Goal: Transaction & Acquisition: Purchase product/service

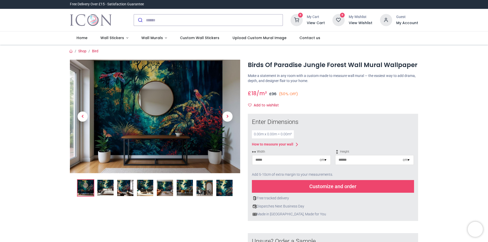
click at [107, 180] on img at bounding box center [105, 188] width 16 height 16
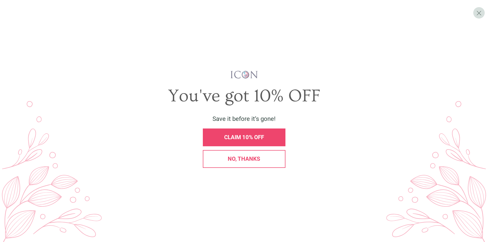
click at [232, 161] on span "No, thanks" at bounding box center [244, 159] width 33 height 6
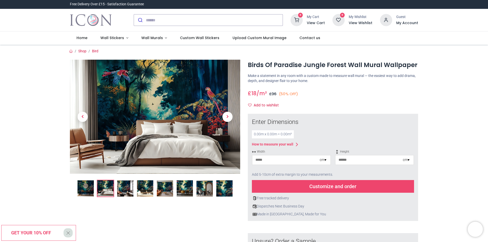
click at [325, 158] on div "cm ▾" at bounding box center [323, 160] width 7 height 5
click at [276, 155] on input "number" at bounding box center [285, 159] width 67 height 9
type input "***"
click at [359, 155] on input "number" at bounding box center [368, 159] width 67 height 9
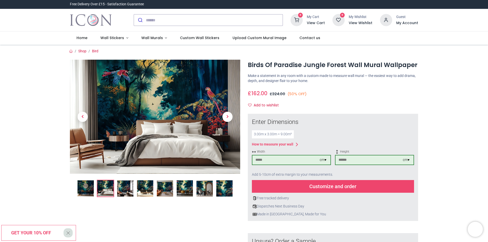
type input "***"
click at [306, 180] on div "Customize and order" at bounding box center [333, 186] width 162 height 13
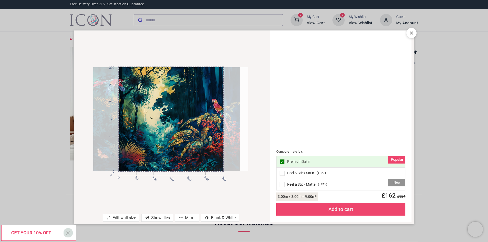
drag, startPoint x: 183, startPoint y: 116, endPoint x: 170, endPoint y: 120, distance: 13.3
click at [170, 120] on div at bounding box center [162, 119] width 155 height 104
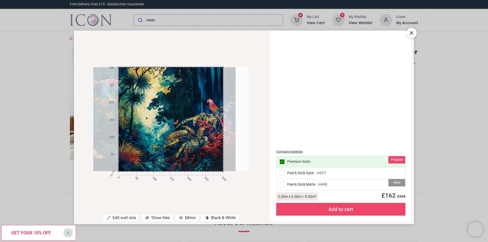
click at [411, 34] on icon at bounding box center [411, 33] width 6 height 6
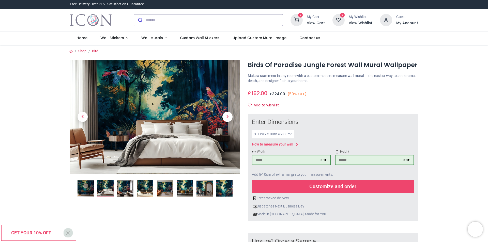
click at [276, 155] on input "***" at bounding box center [285, 159] width 67 height 9
drag, startPoint x: 274, startPoint y: 137, endPoint x: 205, endPoint y: 129, distance: 70.1
click at [205, 129] on div "£ GBP" at bounding box center [244, 195] width 356 height 282
type input "***"
click at [330, 180] on div "Customize and order" at bounding box center [333, 186] width 162 height 13
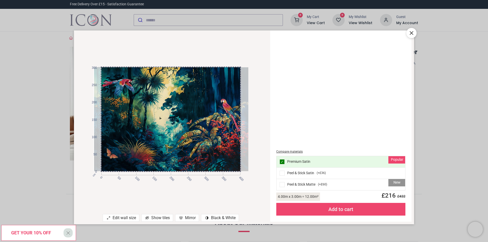
click at [161, 131] on div at bounding box center [171, 119] width 155 height 104
click at [413, 32] on icon at bounding box center [411, 33] width 6 height 6
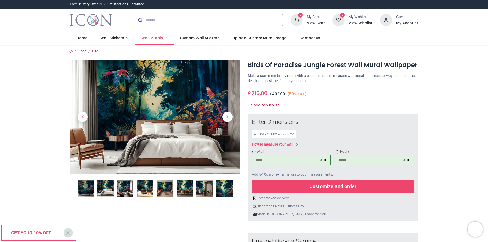
click at [141, 35] on span "Wall Murals" at bounding box center [152, 37] width 22 height 5
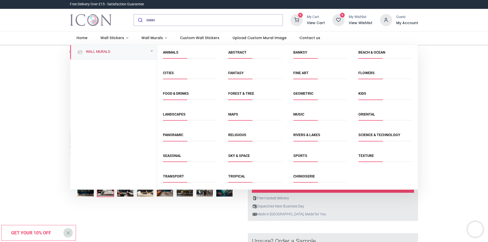
click at [88, 49] on link "Wall Murals" at bounding box center [97, 51] width 26 height 5
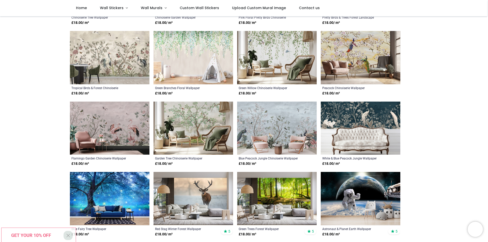
scroll to position [203, 0]
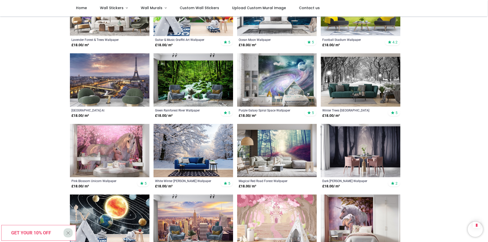
scroll to position [533, 0]
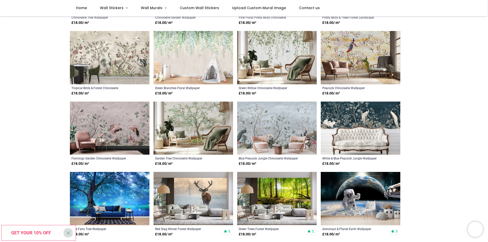
scroll to position [178, 0]
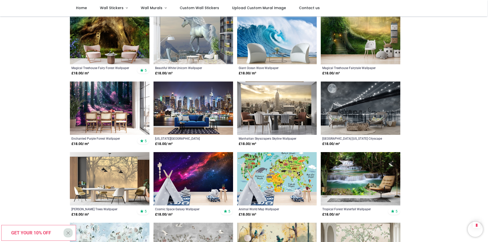
scroll to position [762, 0]
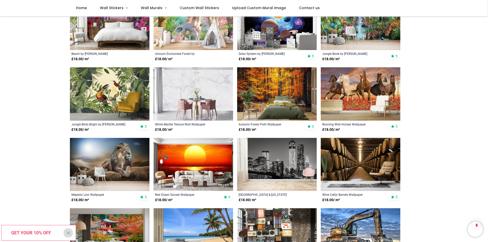
scroll to position [1270, 0]
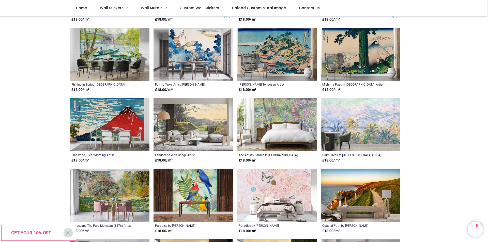
scroll to position [1804, 0]
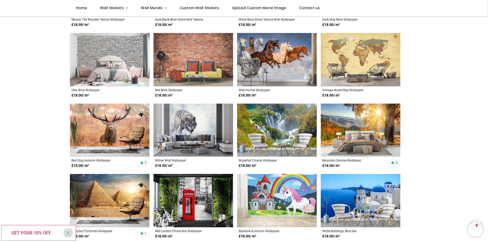
scroll to position [2388, 0]
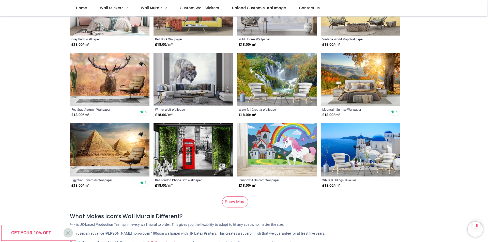
click at [239, 196] on link "Show More" at bounding box center [235, 201] width 26 height 11
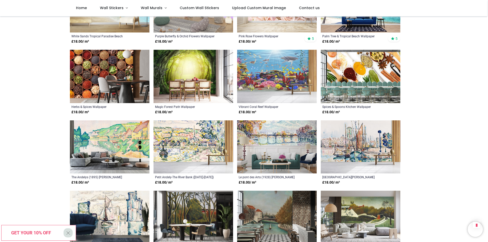
scroll to position [2820, 0]
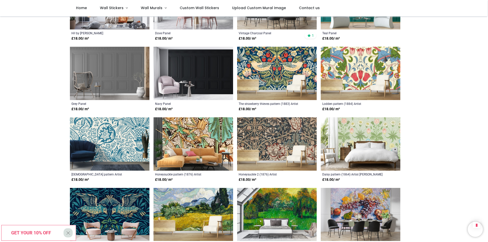
scroll to position [3125, 0]
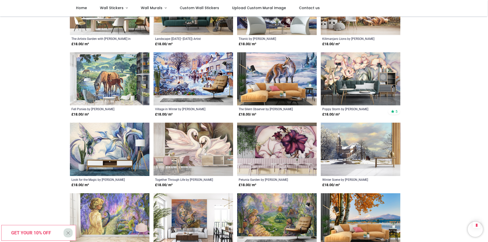
scroll to position [3734, 0]
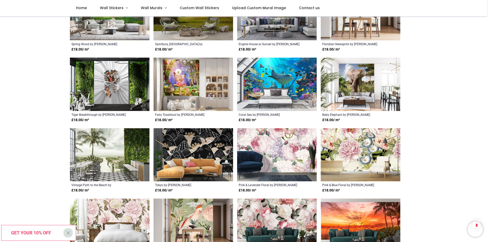
scroll to position [4268, 0]
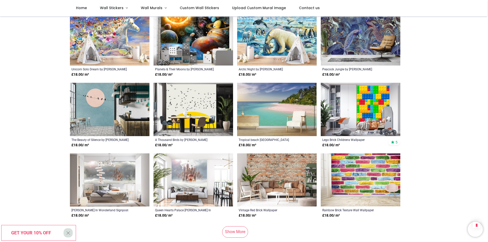
scroll to position [4852, 0]
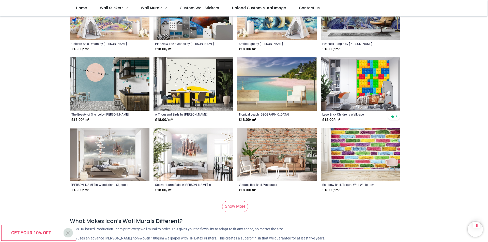
click at [233, 201] on link "Show More" at bounding box center [235, 206] width 26 height 11
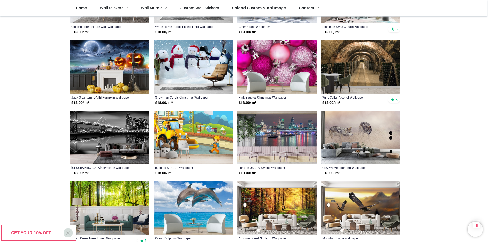
scroll to position [5055, 0]
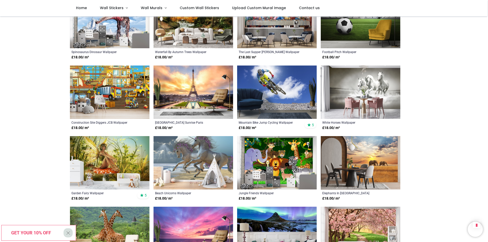
scroll to position [5741, 0]
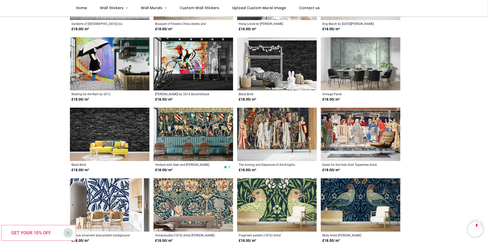
scroll to position [6148, 0]
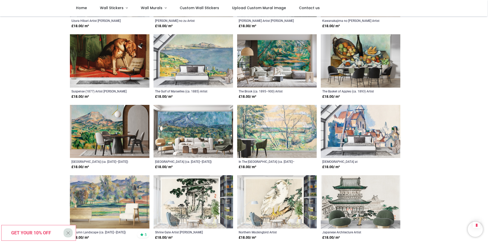
scroll to position [6478, 0]
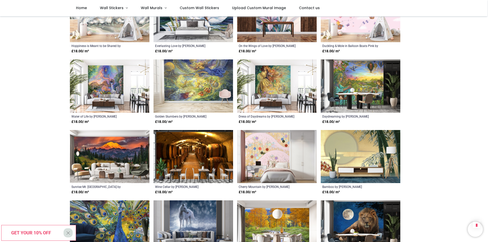
scroll to position [7062, 0]
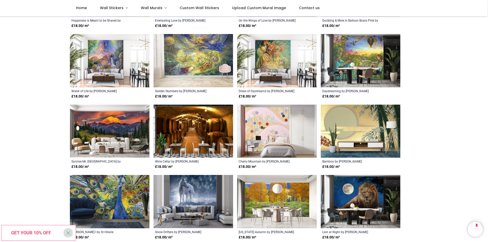
click at [111, 175] on img at bounding box center [110, 201] width 80 height 53
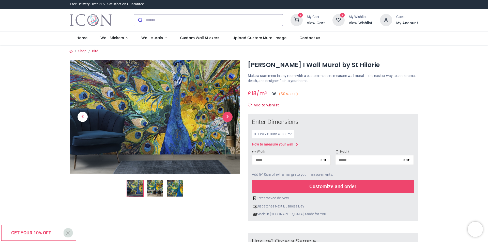
click at [229, 112] on span "Next" at bounding box center [227, 117] width 10 height 10
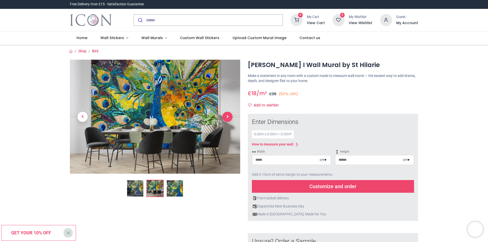
click at [229, 112] on span "Next" at bounding box center [227, 117] width 10 height 10
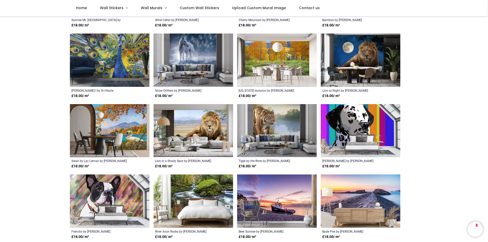
scroll to position [457, 0]
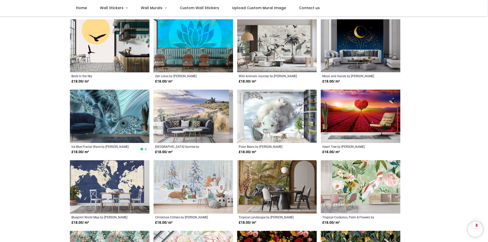
scroll to position [686, 0]
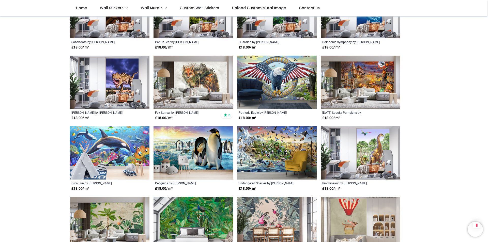
scroll to position [1346, 0]
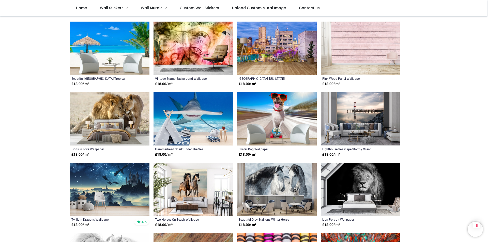
scroll to position [1778, 0]
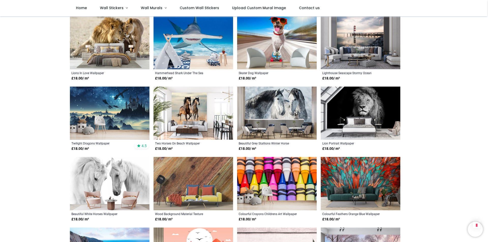
scroll to position [1854, 0]
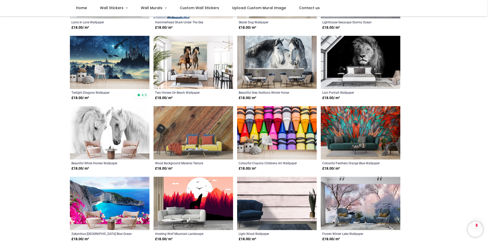
click at [363, 106] on img at bounding box center [361, 132] width 80 height 53
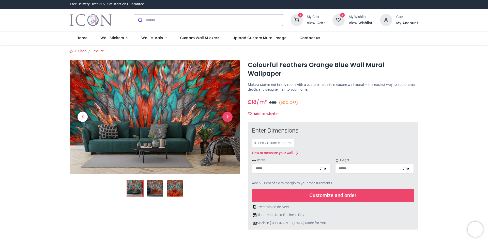
click at [227, 112] on span "Next" at bounding box center [227, 117] width 10 height 10
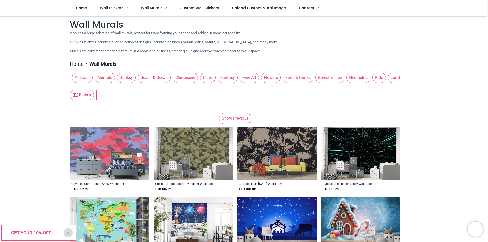
scroll to position [127, 0]
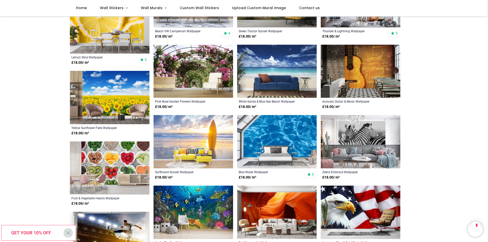
scroll to position [889, 0]
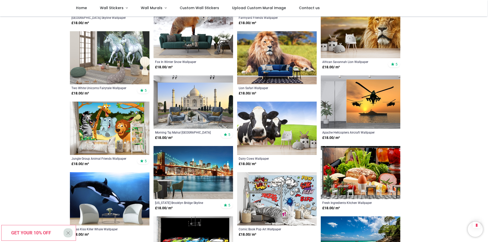
scroll to position [1397, 0]
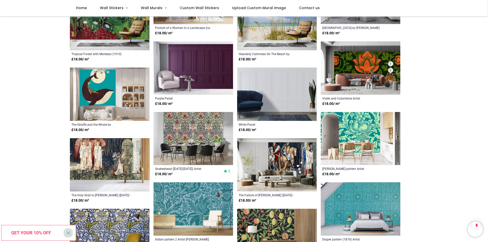
scroll to position [1880, 0]
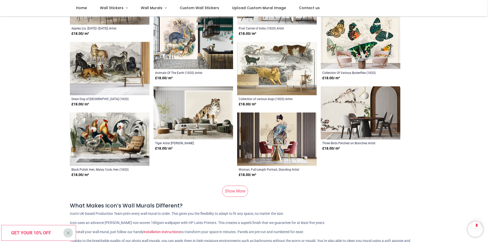
scroll to position [2464, 0]
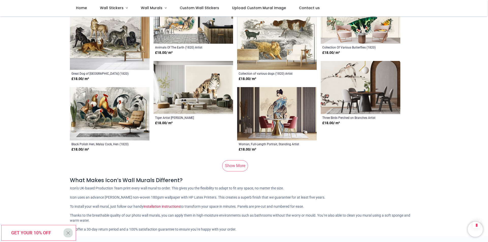
click at [236, 160] on link "Show More" at bounding box center [235, 165] width 26 height 11
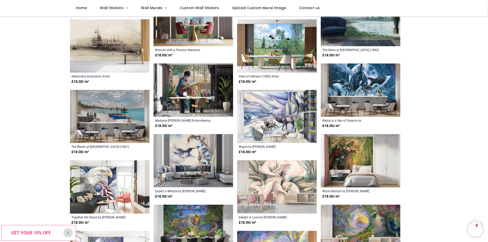
scroll to position [2820, 0]
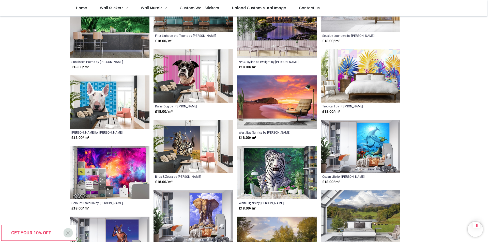
scroll to position [3302, 0]
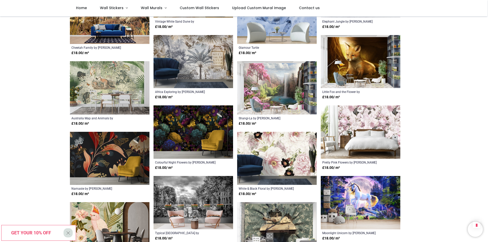
scroll to position [3811, 0]
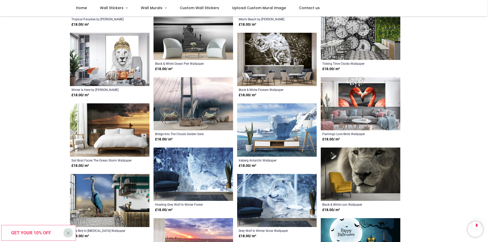
scroll to position [4166, 0]
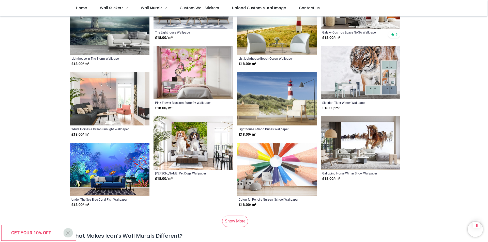
scroll to position [4903, 0]
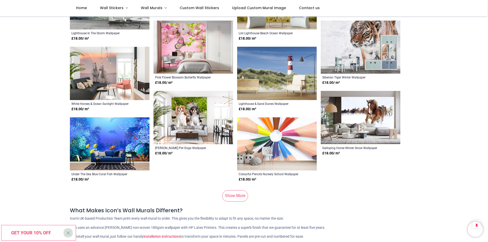
click at [229, 190] on link "Show More" at bounding box center [235, 195] width 26 height 11
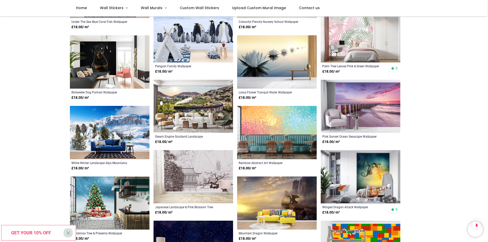
scroll to position [5106, 0]
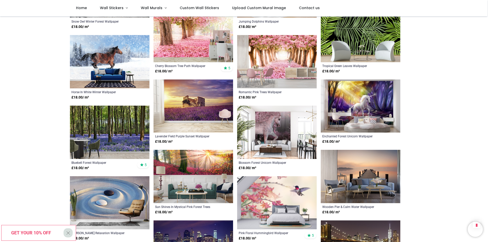
scroll to position [5741, 0]
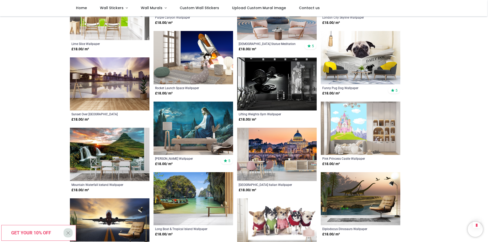
scroll to position [6732, 0]
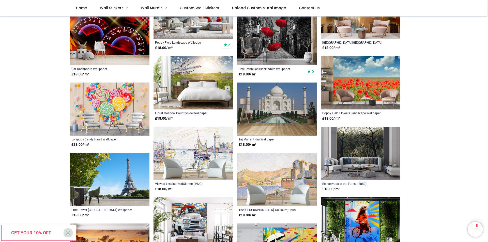
scroll to position [7291, 0]
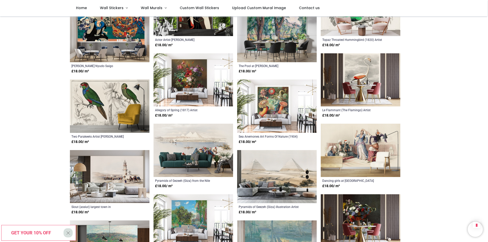
scroll to position [7672, 0]
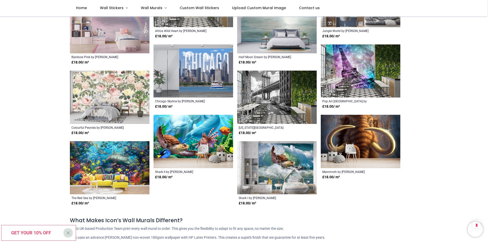
scroll to position [8764, 0]
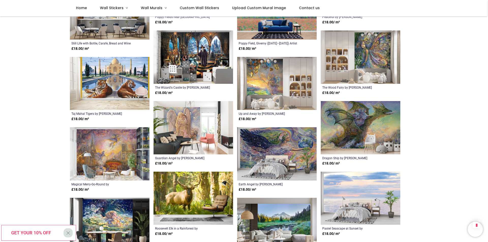
scroll to position [7621, 0]
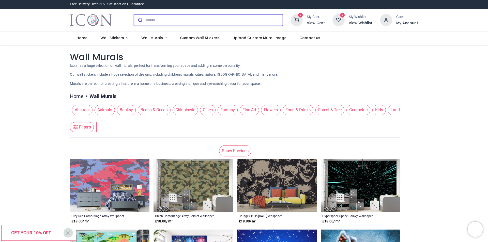
click at [146, 18] on input "search" at bounding box center [214, 19] width 137 height 11
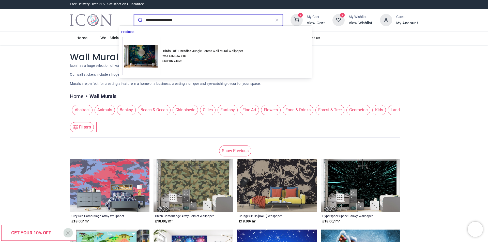
type input "**********"
click at [134, 14] on button "submit" at bounding box center [140, 19] width 12 height 11
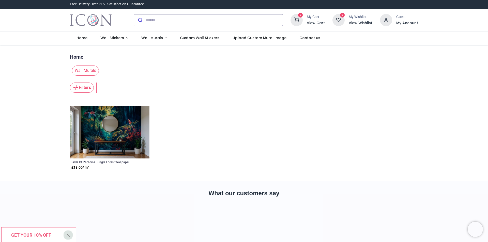
click at [108, 123] on img at bounding box center [110, 132] width 80 height 53
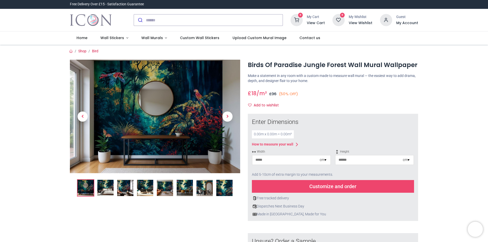
click at [136, 113] on img at bounding box center [155, 117] width 170 height 114
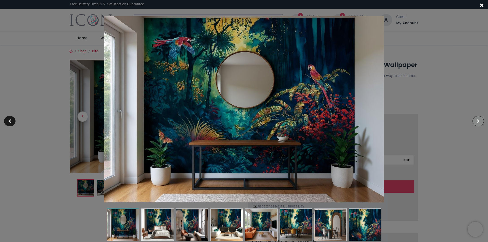
click at [479, 119] on span at bounding box center [478, 121] width 3 height 4
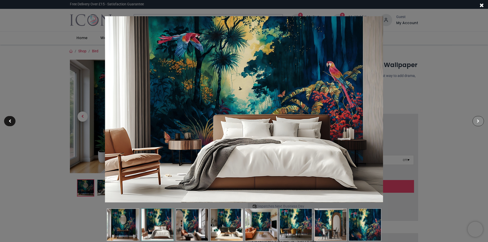
click at [479, 119] on span at bounding box center [478, 121] width 3 height 4
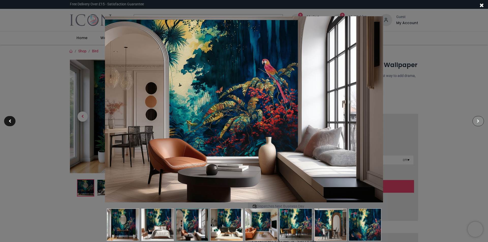
click at [479, 119] on span at bounding box center [478, 121] width 3 height 4
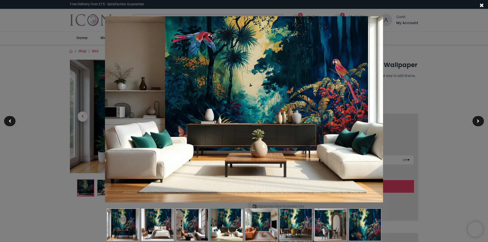
click at [483, 5] on span at bounding box center [481, 5] width 4 height 5
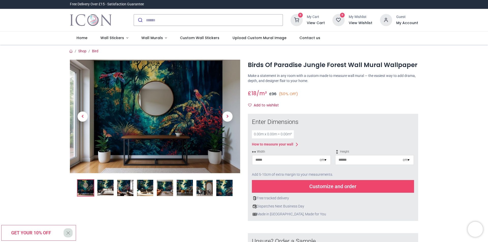
click at [161, 129] on img at bounding box center [155, 117] width 170 height 114
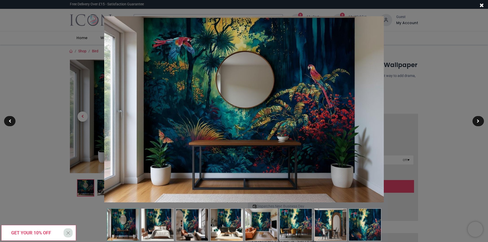
click at [340, 34] on img at bounding box center [243, 109] width 279 height 186
